Goal: Task Accomplishment & Management: Complete application form

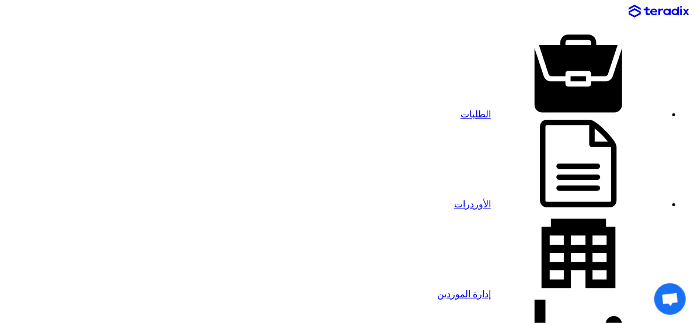
drag, startPoint x: 0, startPoint y: 0, endPoint x: 552, endPoint y: 15, distance: 552.0
click at [552, 109] on link "الطلبات" at bounding box center [564, 114] width 206 height 10
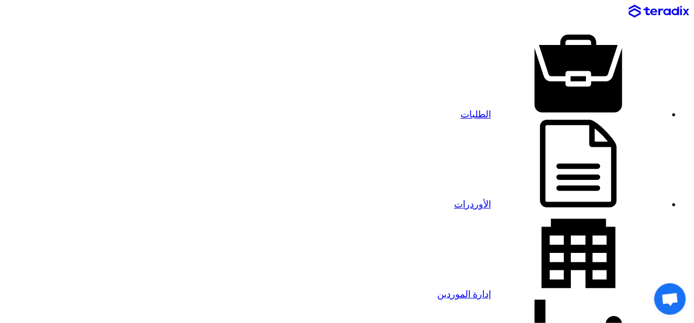
paste input "8100016332"
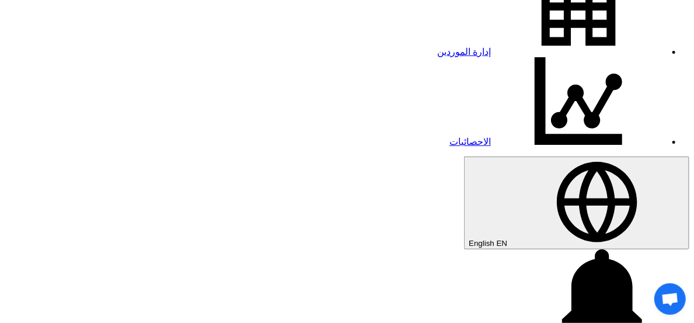
scroll to position [294, 0]
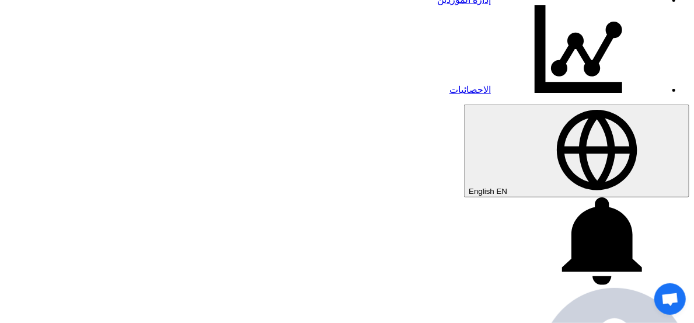
type input "8100016332"
paste input "8100016332"
type input "8100016332"
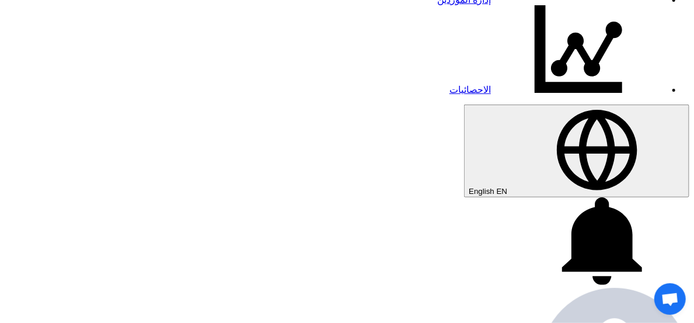
type input "[DATE]"
type input "10"
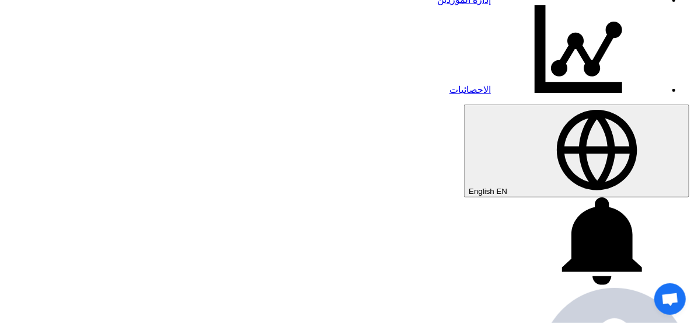
type input "59"
type input "11"
type input "01"
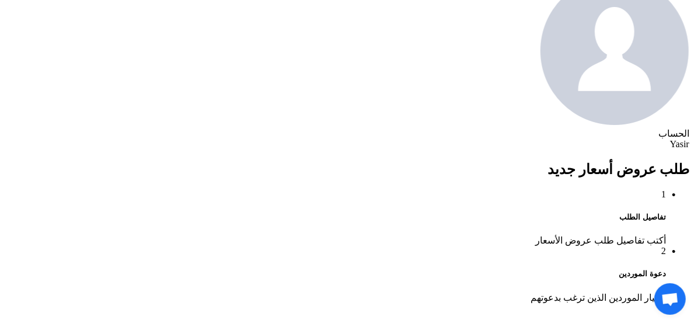
scroll to position [640, 0]
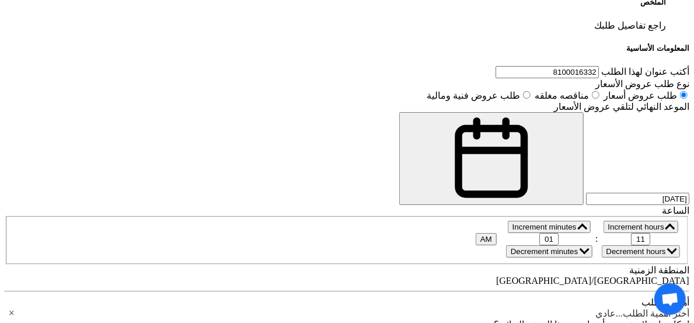
scroll to position [943, 0]
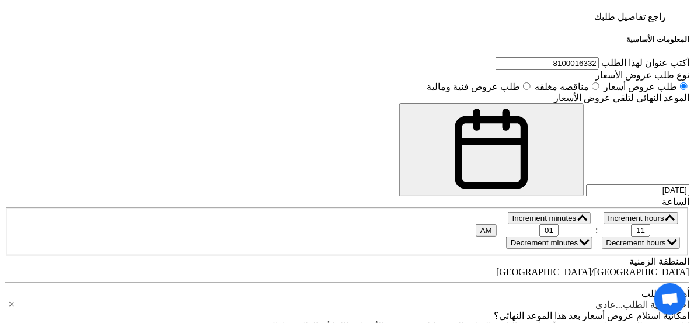
type input "m"
type input "MX928481"
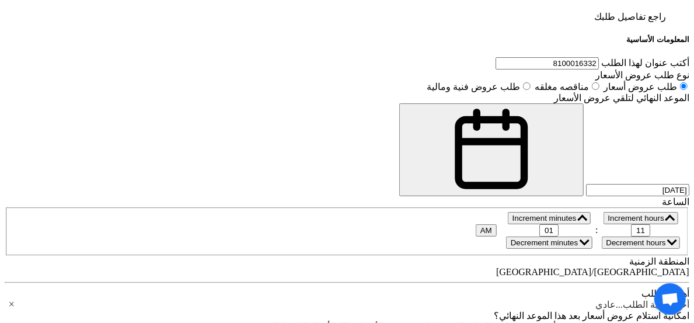
type input "MX910095"
type input "MX910093"
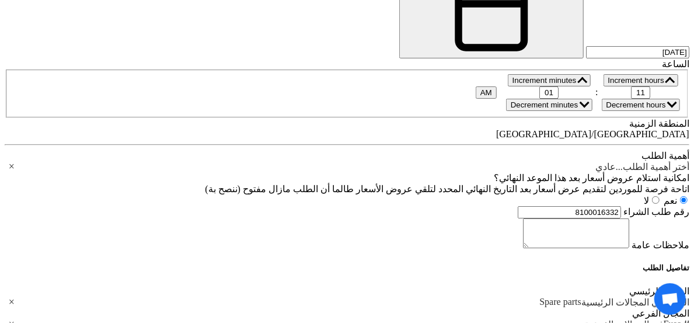
scroll to position [1098, 0]
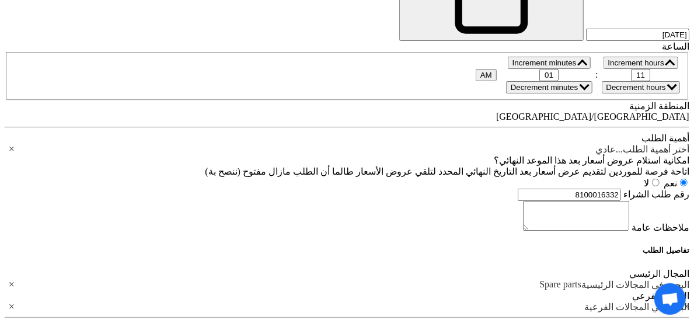
type input "MX908652"
type input "MX908643"
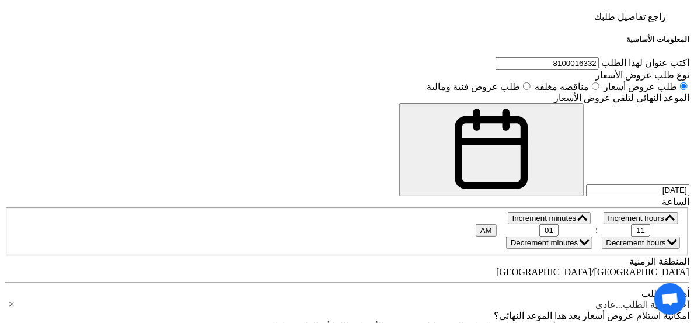
scroll to position [925, 0]
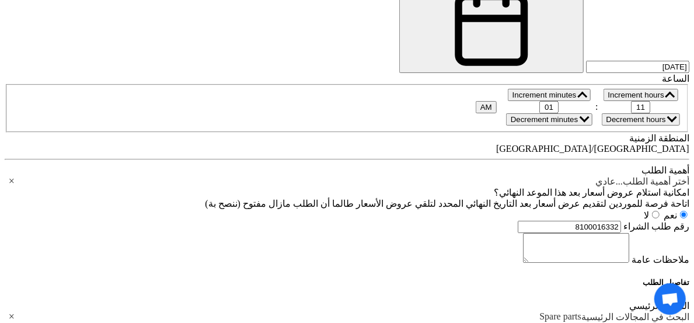
scroll to position [1081, 0]
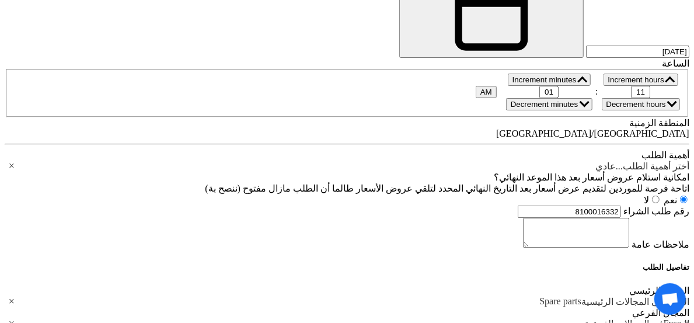
type input "15"
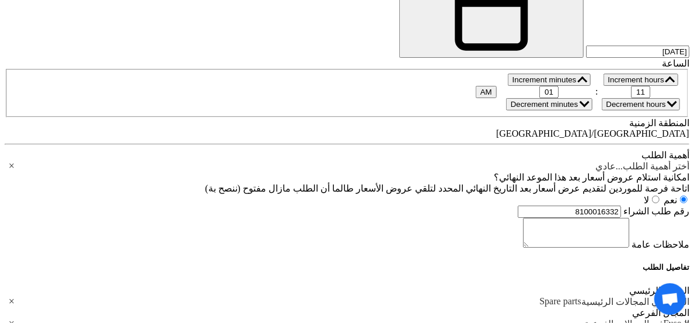
type input "15"
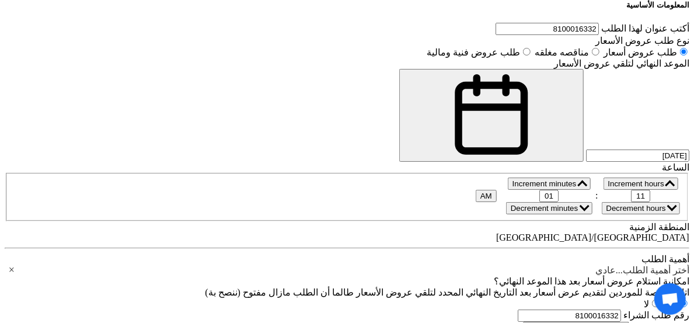
scroll to position [969, 0]
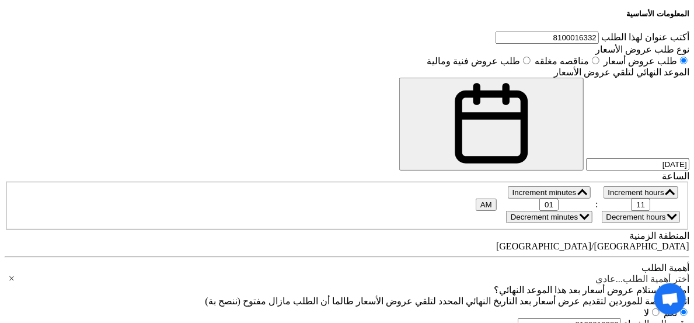
type input "15"
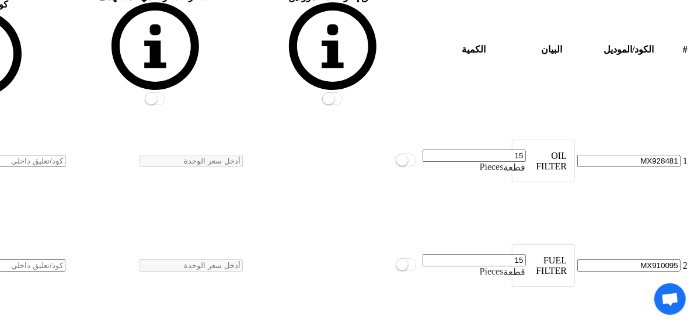
scroll to position [1540, 0]
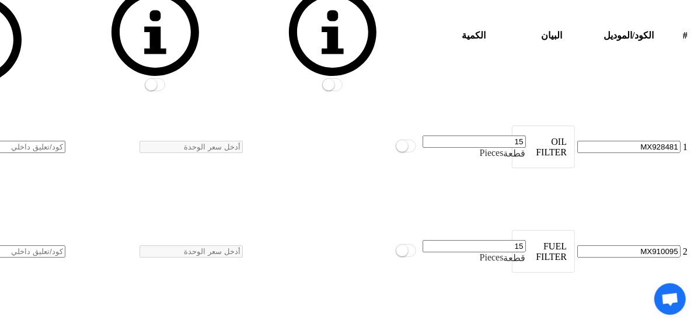
type input "15"
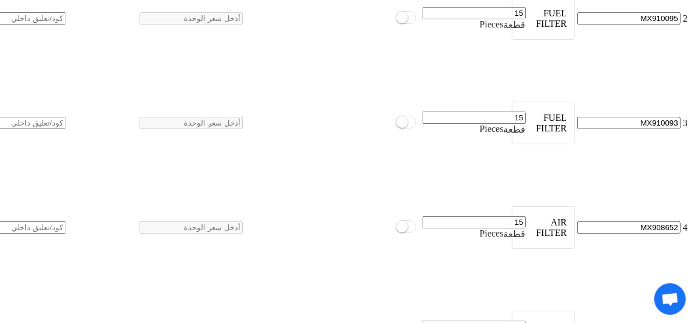
scroll to position [1773, 0]
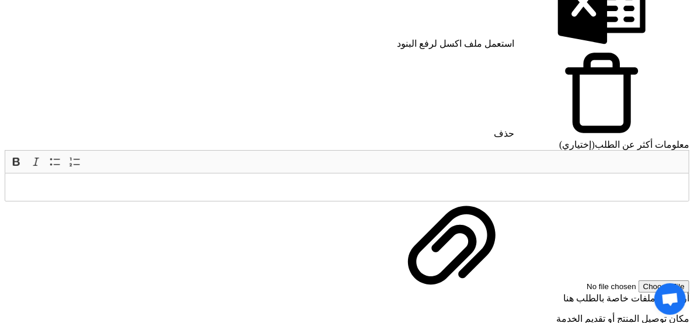
scroll to position [2214, 0]
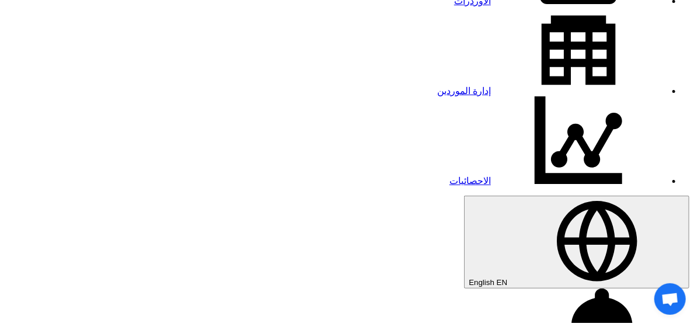
scroll to position [207, 0]
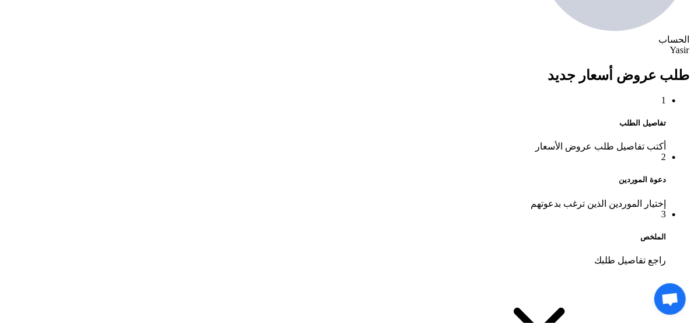
scroll to position [701, 0]
